Goal: Information Seeking & Learning: Learn about a topic

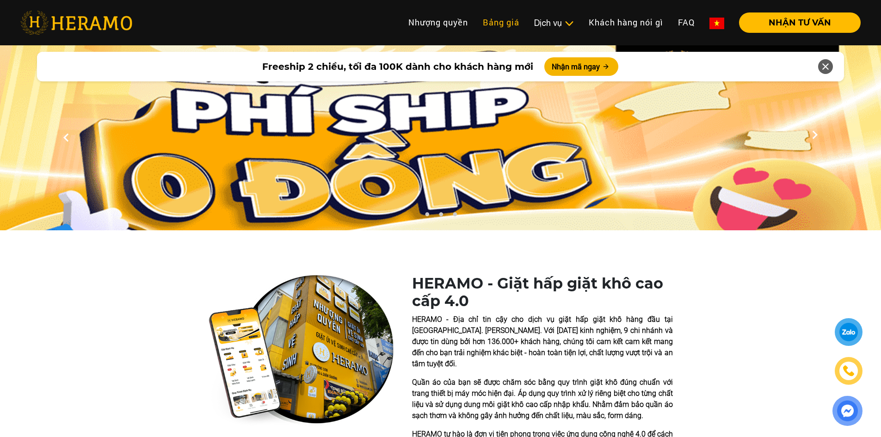
click at [505, 24] on link "Bảng giá" at bounding box center [501, 22] width 51 height 20
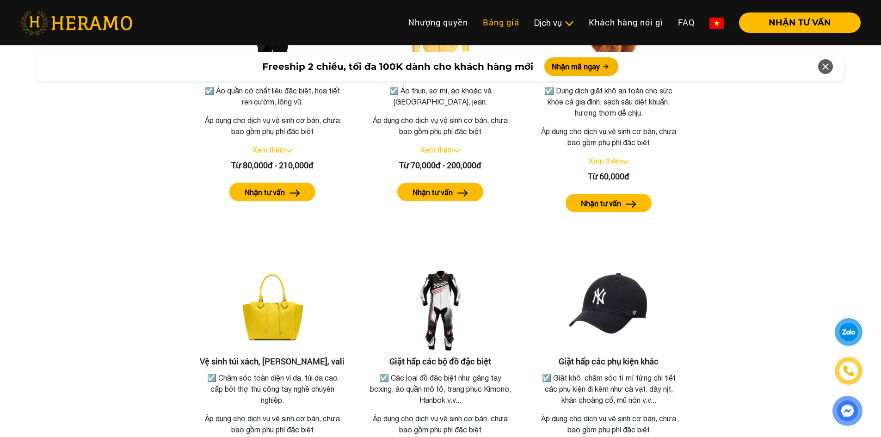
scroll to position [1706, 0]
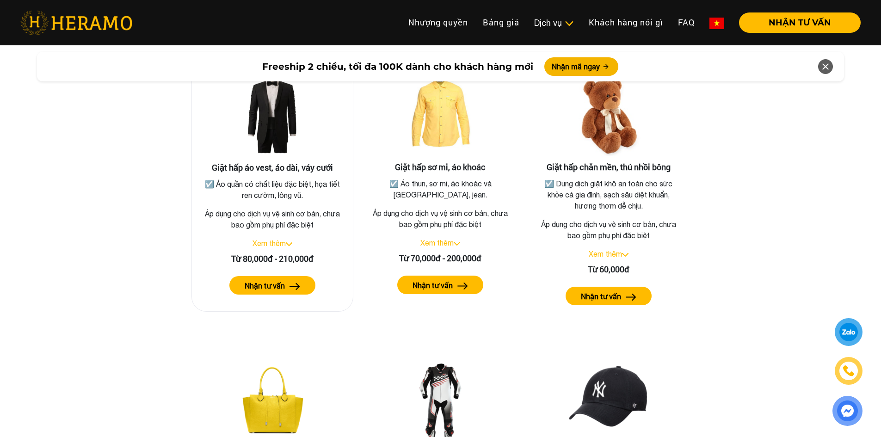
click at [285, 239] on link "Xem thêm" at bounding box center [269, 243] width 33 height 8
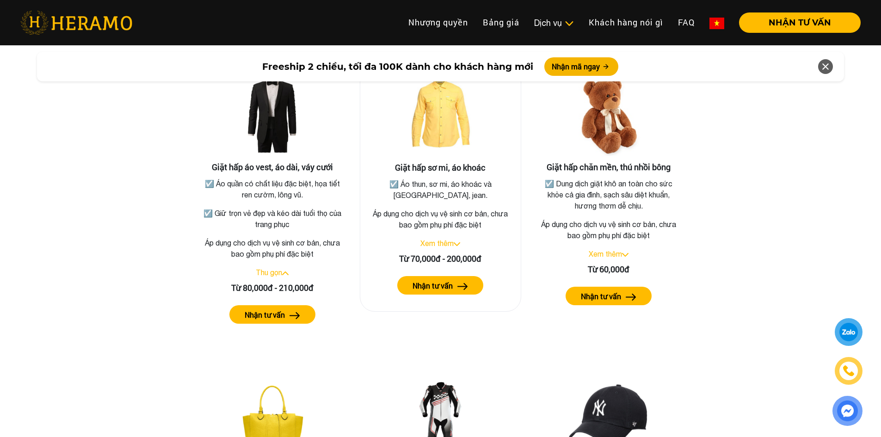
click at [451, 239] on link "Xem thêm" at bounding box center [437, 243] width 33 height 8
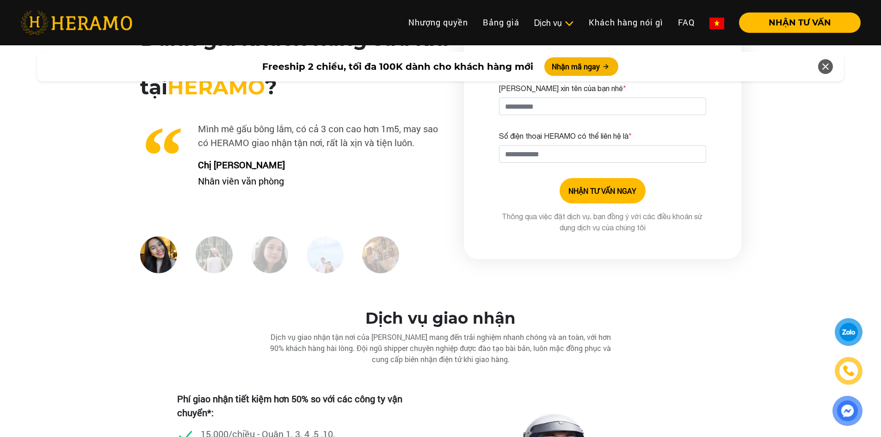
scroll to position [2308, 0]
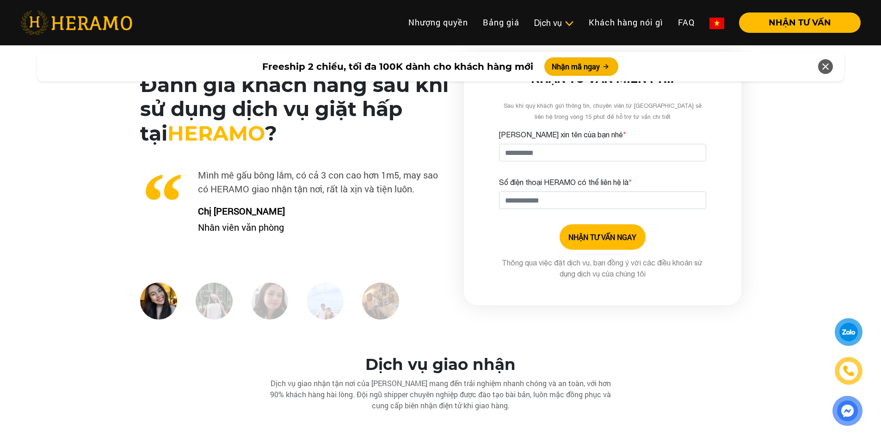
click at [227, 297] on img at bounding box center [214, 301] width 37 height 37
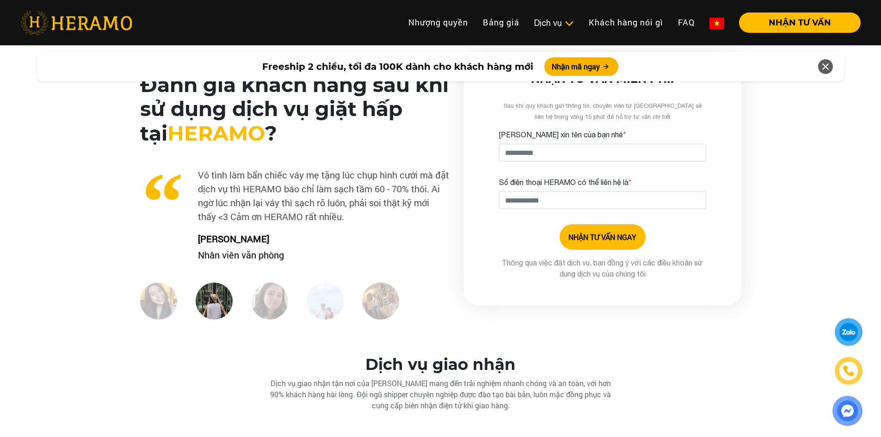
click at [281, 294] on img at bounding box center [269, 301] width 37 height 37
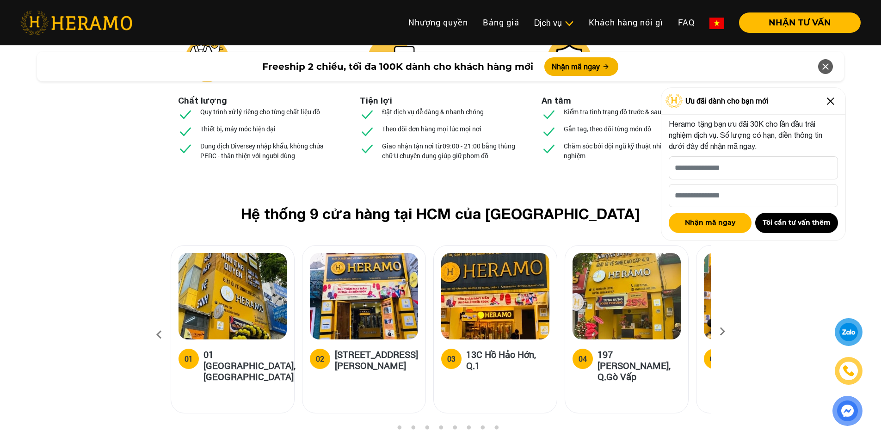
scroll to position [3464, 0]
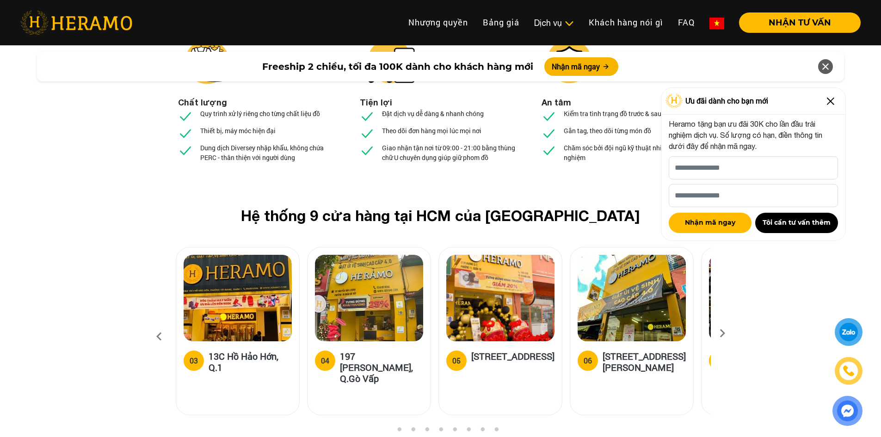
drag, startPoint x: 593, startPoint y: 243, endPoint x: 275, endPoint y: 273, distance: 318.8
click at [307, 273] on div "04 197 [PERSON_NAME], Q.Gò Vấp" at bounding box center [369, 331] width 124 height 168
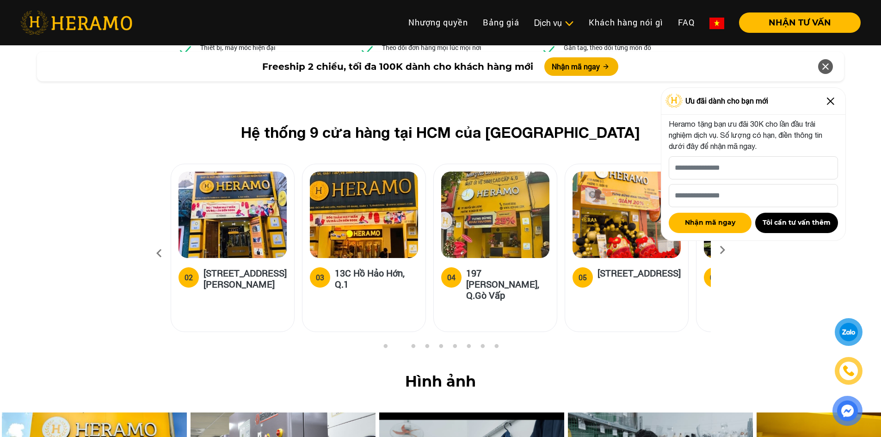
scroll to position [3556, 0]
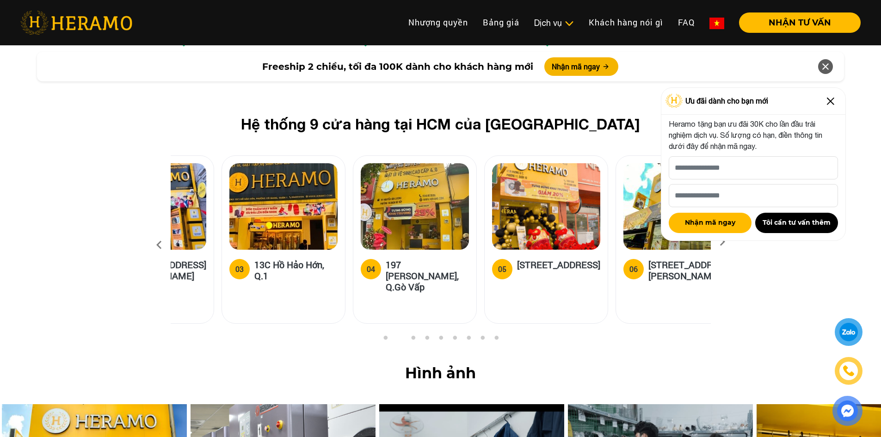
drag, startPoint x: 539, startPoint y: 210, endPoint x: 216, endPoint y: 243, distance: 325.0
click at [353, 239] on div "04 197 [PERSON_NAME], Q.Gò Vấp" at bounding box center [418, 245] width 131 height 180
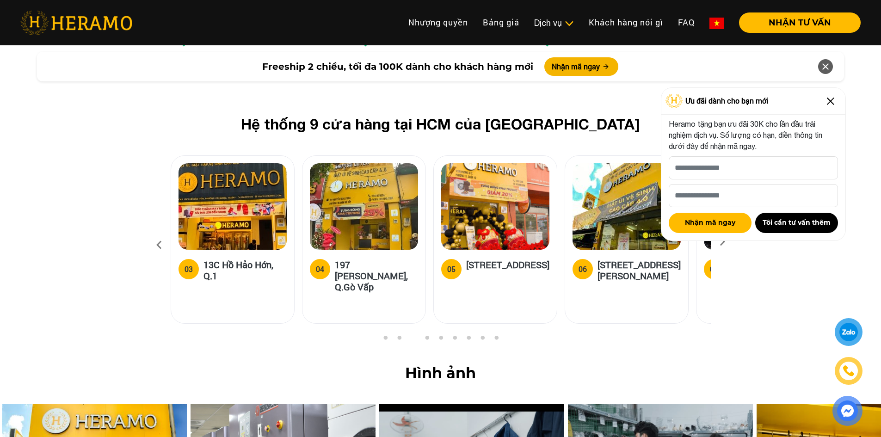
click at [426, 335] on button "4" at bounding box center [426, 339] width 9 height 9
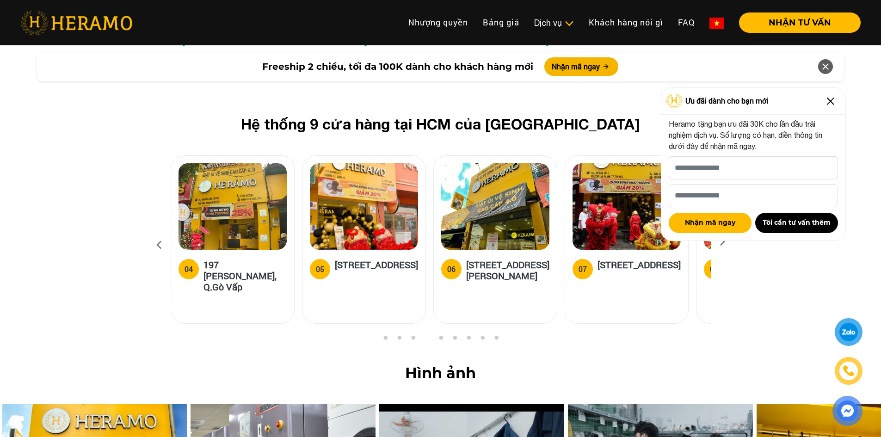
click at [445, 335] on button "5" at bounding box center [440, 339] width 9 height 9
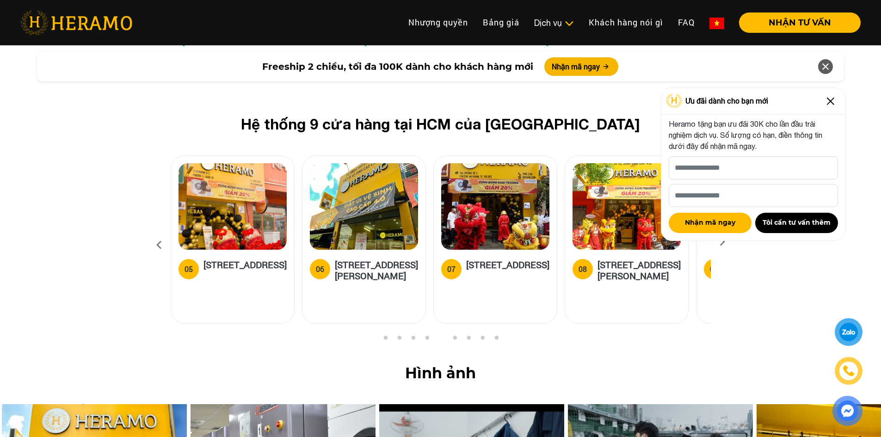
click at [457, 335] on button "6" at bounding box center [454, 339] width 9 height 9
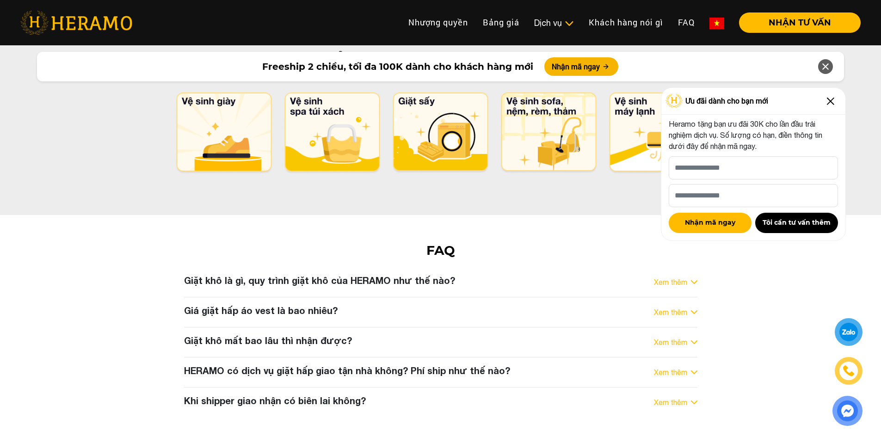
scroll to position [4897, 0]
